Goal: Task Accomplishment & Management: Use online tool/utility

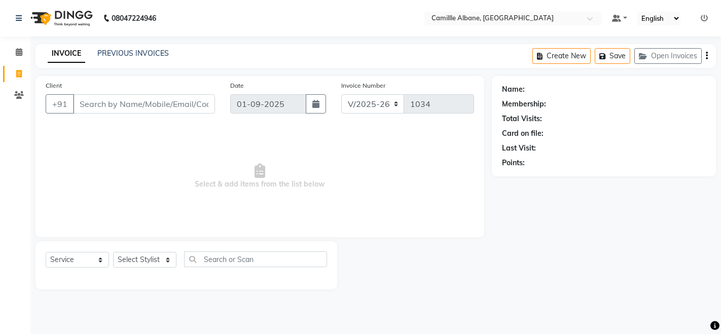
select select "7025"
select select "service"
click at [703, 18] on icon at bounding box center [704, 18] width 7 height 7
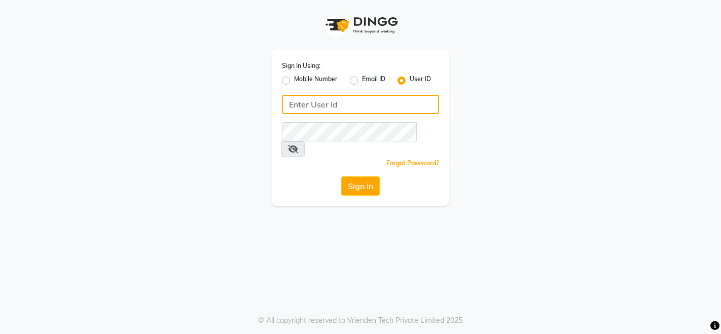
click at [396, 109] on input "Username" at bounding box center [360, 104] width 157 height 19
click at [395, 109] on input "[PERSON_NAME]@123" at bounding box center [360, 104] width 157 height 19
type input "[PERSON_NAME]@123"
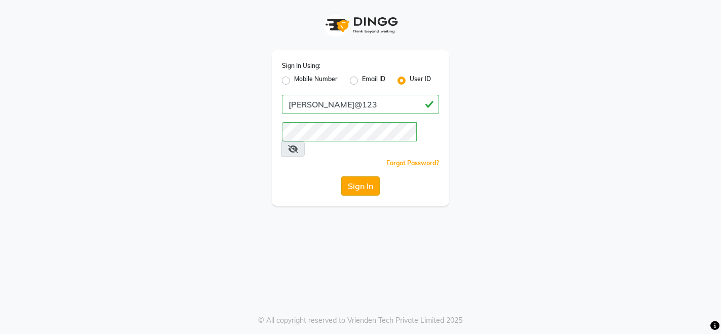
click at [352, 177] on button "Sign In" at bounding box center [360, 186] width 39 height 19
